Goal: Task Accomplishment & Management: Use online tool/utility

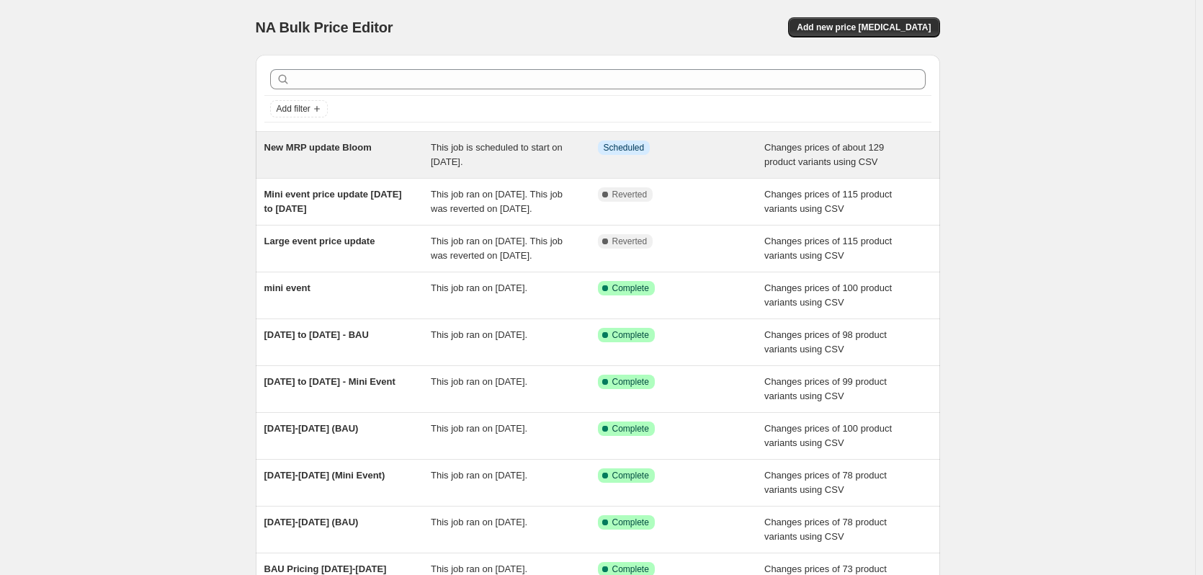
click at [400, 156] on div "New MRP update Bloom" at bounding box center [347, 154] width 167 height 29
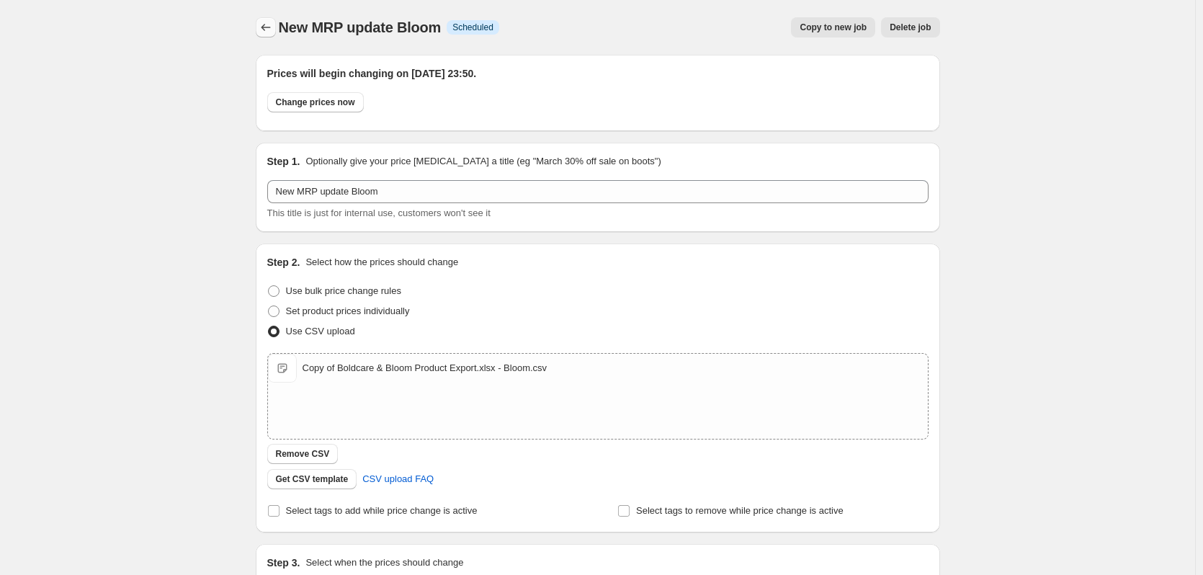
click at [269, 21] on icon "Price change jobs" at bounding box center [266, 27] width 14 height 14
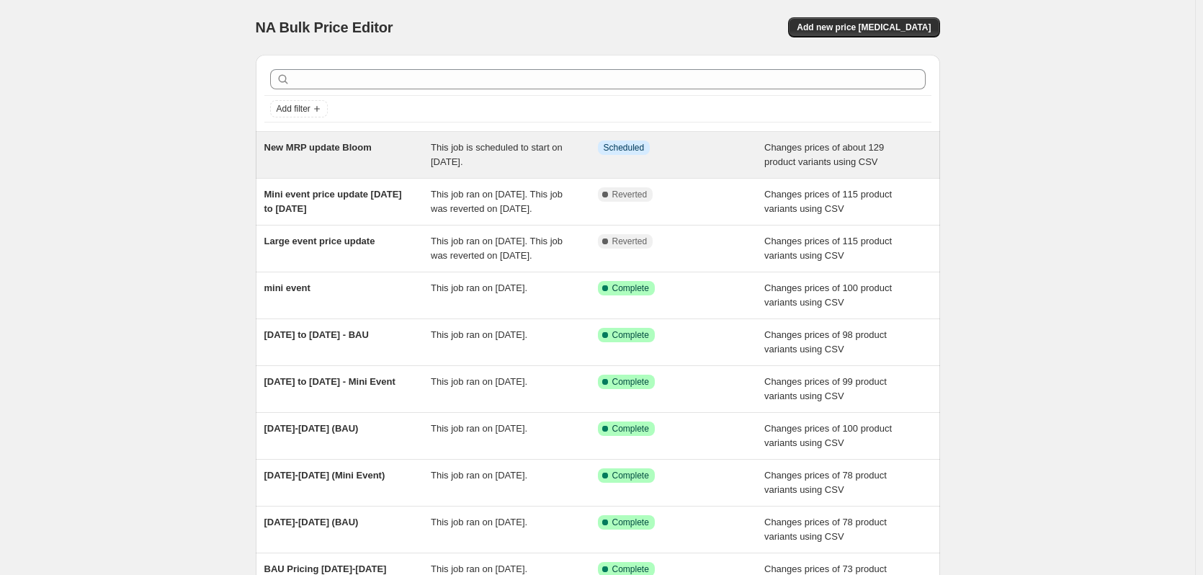
click at [692, 151] on div "Info Scheduled" at bounding box center [670, 147] width 145 height 14
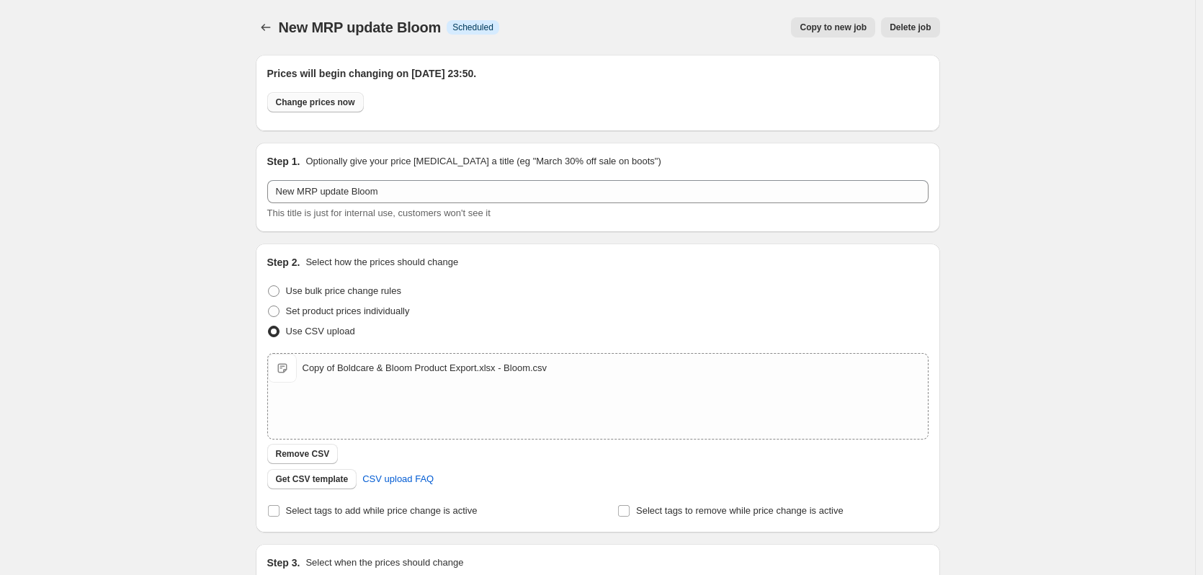
click at [333, 107] on span "Change prices now" at bounding box center [315, 103] width 79 height 12
radio input "true"
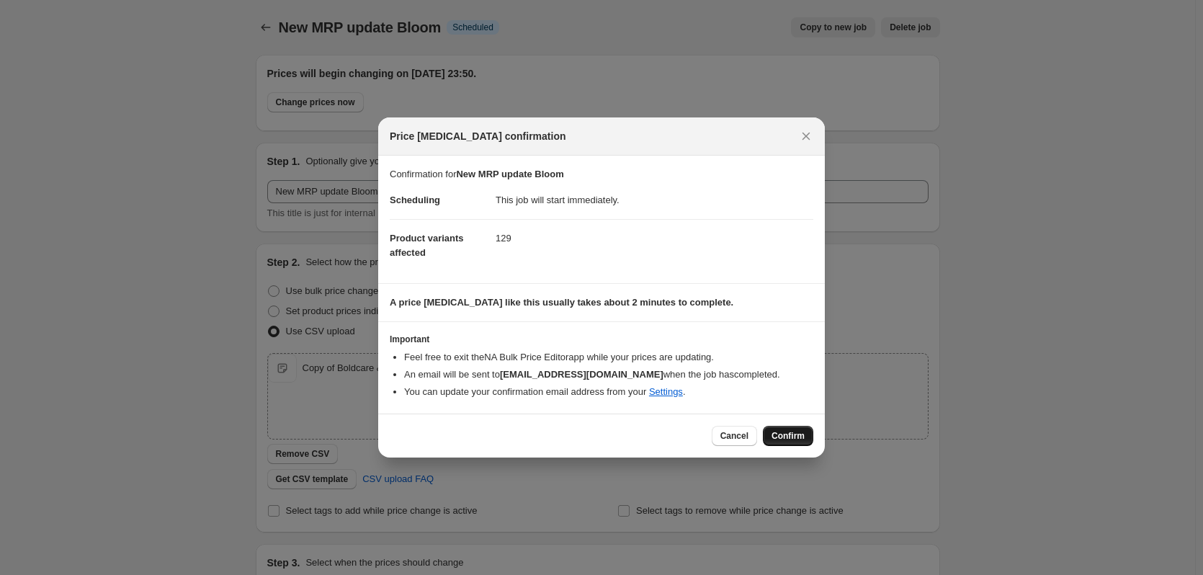
click at [789, 441] on button "Confirm" at bounding box center [788, 436] width 50 height 20
